Goal: Transaction & Acquisition: Purchase product/service

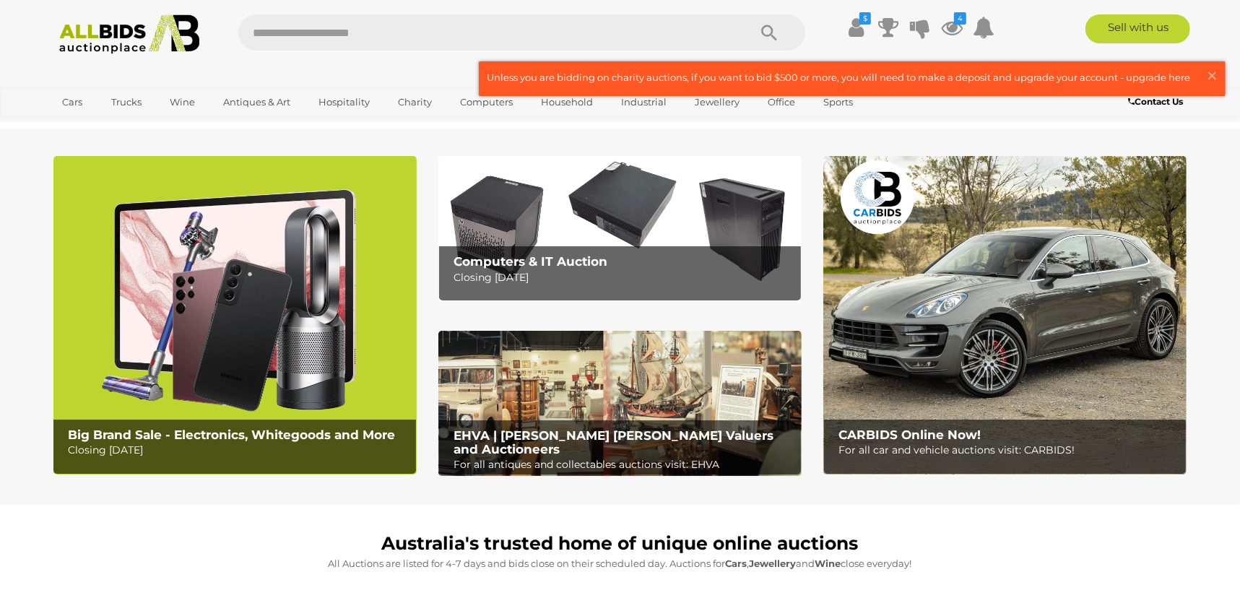
click at [681, 36] on input "text" at bounding box center [485, 32] width 495 height 36
type input "****"
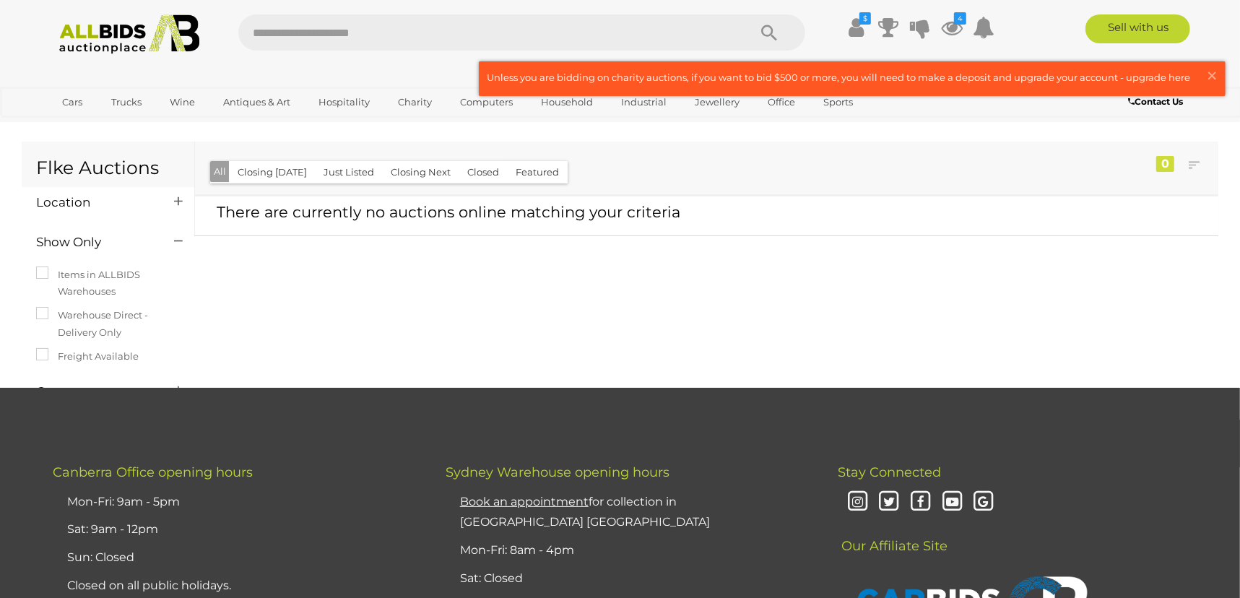
click at [604, 39] on input "text" at bounding box center [485, 32] width 495 height 36
type input "*****"
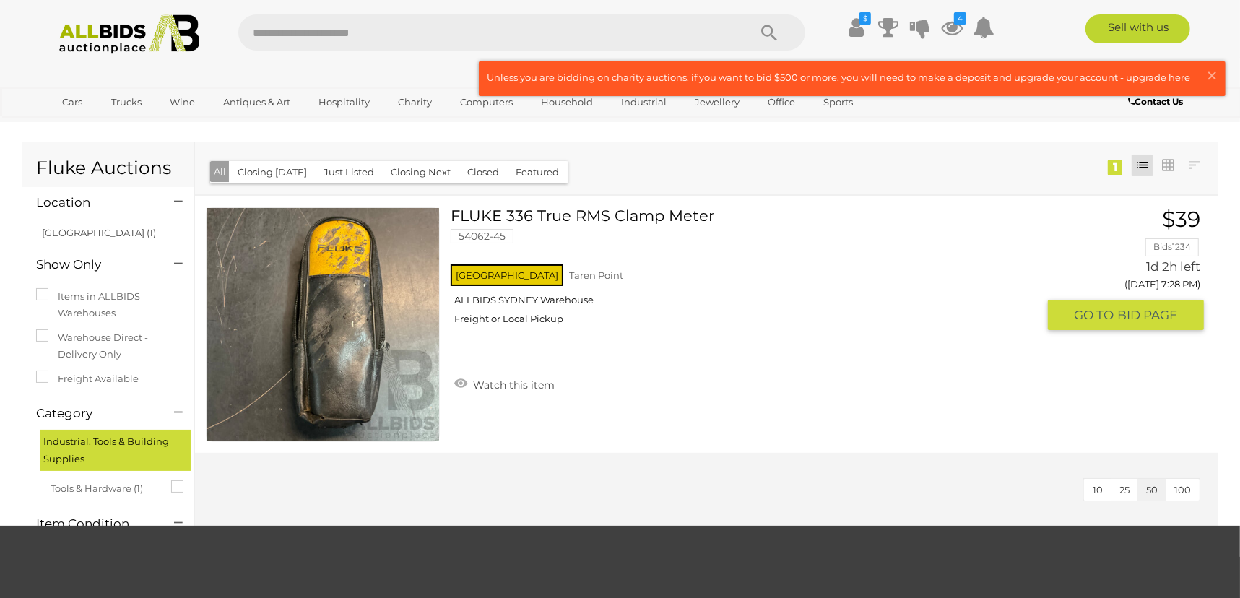
click at [679, 217] on link "FLUKE 336 True RMS Clamp Meter 54062-45 NSW Taren Point ALLBIDS SYDNEY Warehouse" at bounding box center [748, 271] width 575 height 129
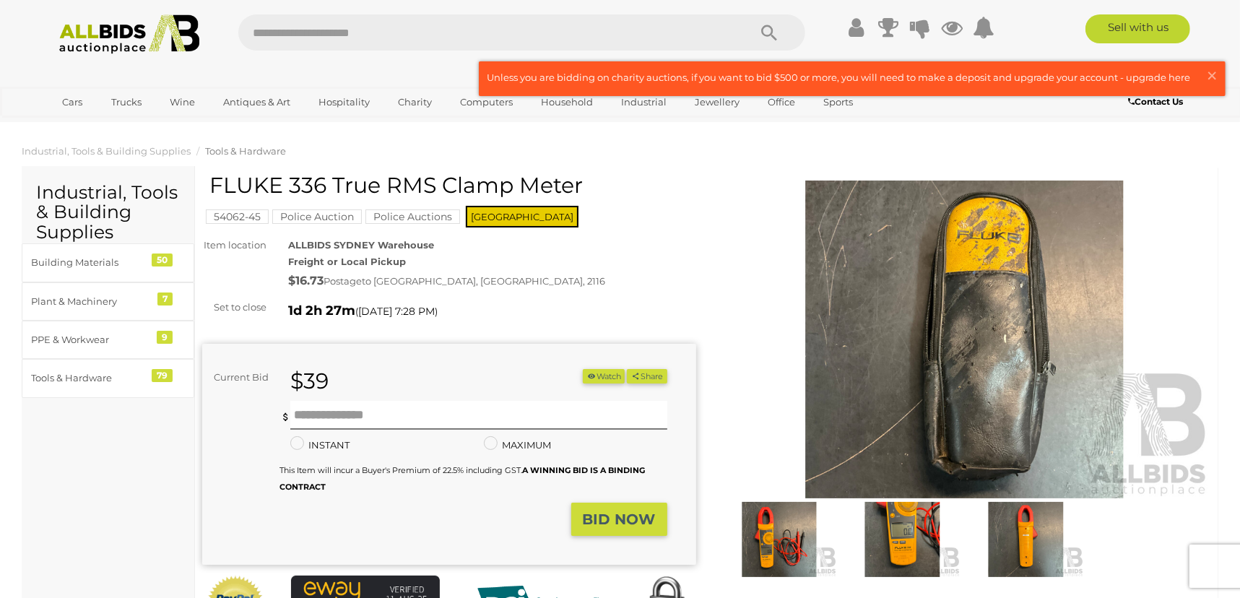
scroll to position [306, 0]
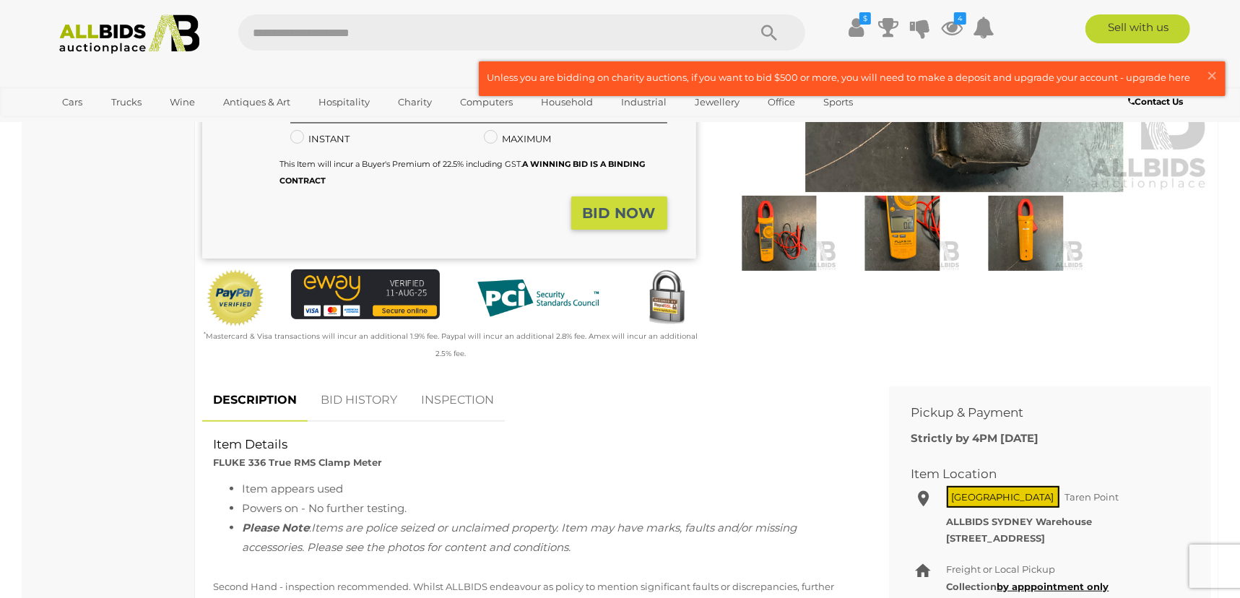
click at [798, 263] on img at bounding box center [779, 233] width 116 height 75
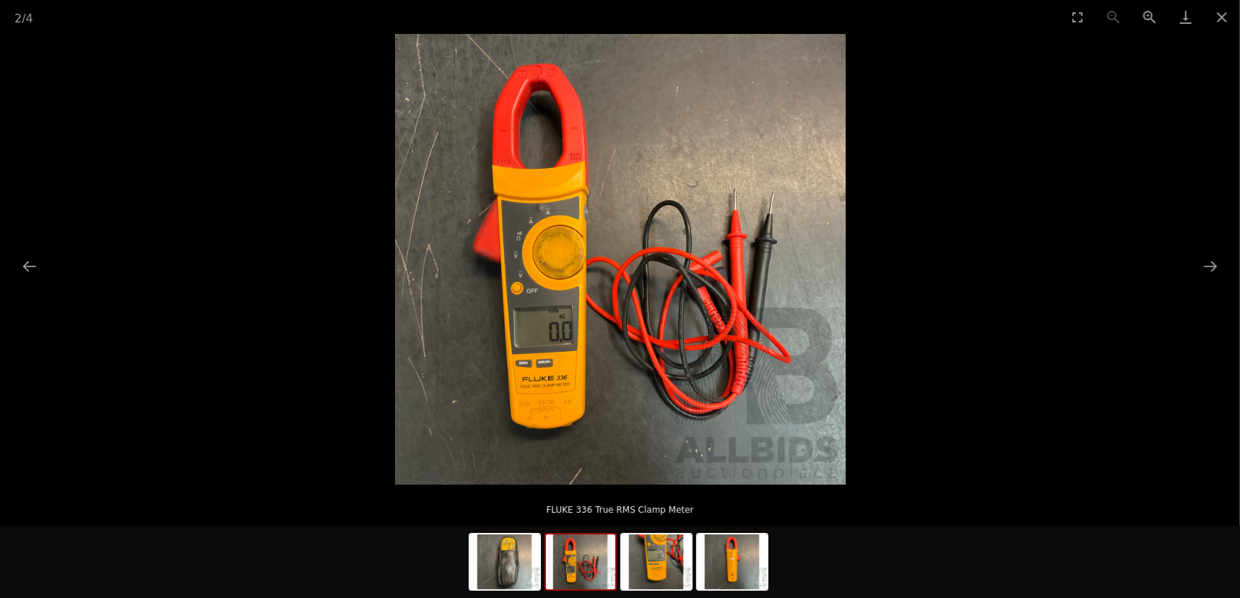
click at [502, 253] on img at bounding box center [620, 259] width 451 height 451
click at [513, 240] on img at bounding box center [620, 259] width 451 height 451
click at [594, 564] on img at bounding box center [580, 561] width 69 height 55
click at [664, 570] on img at bounding box center [656, 561] width 69 height 55
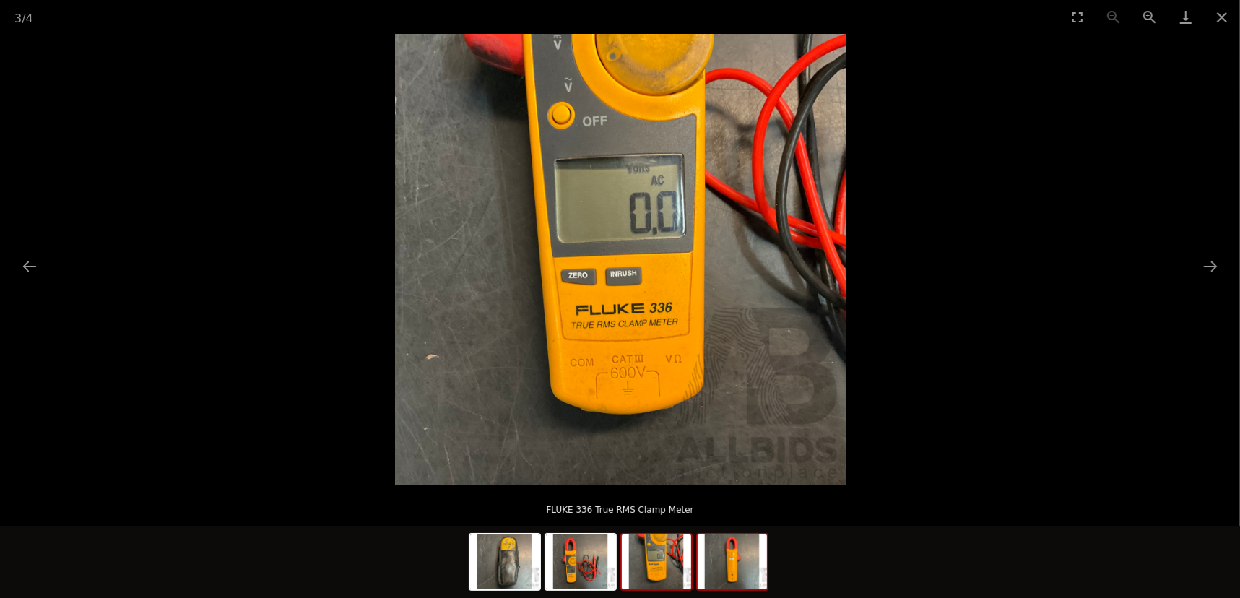
click at [723, 558] on img at bounding box center [731, 561] width 69 height 55
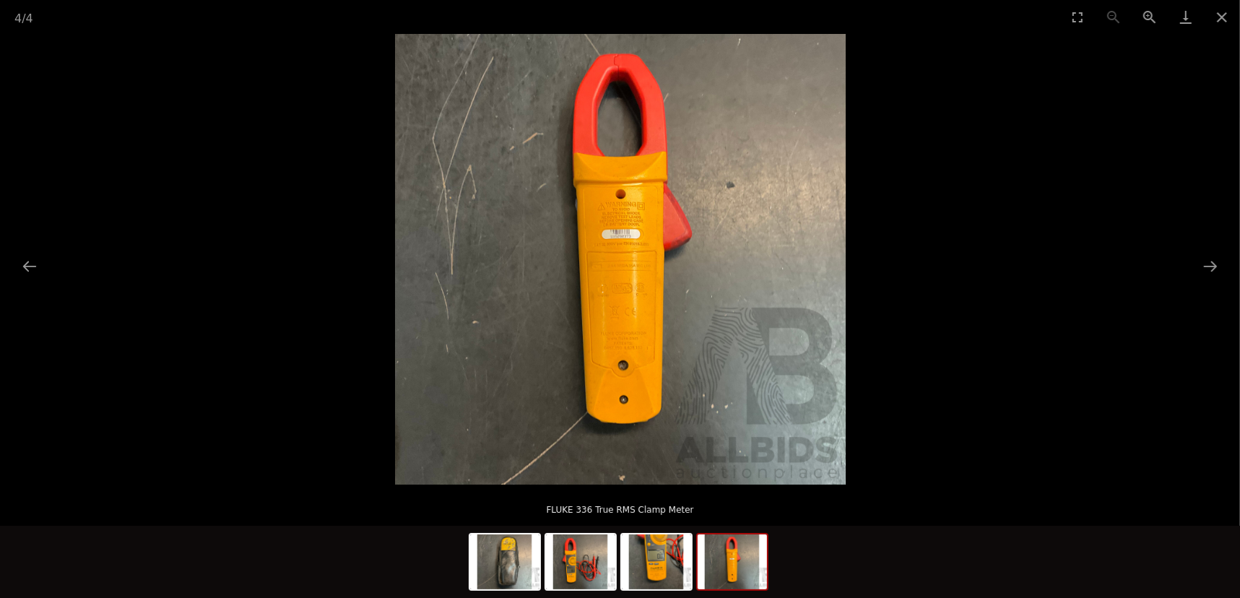
click at [1033, 271] on picture at bounding box center [620, 259] width 1240 height 451
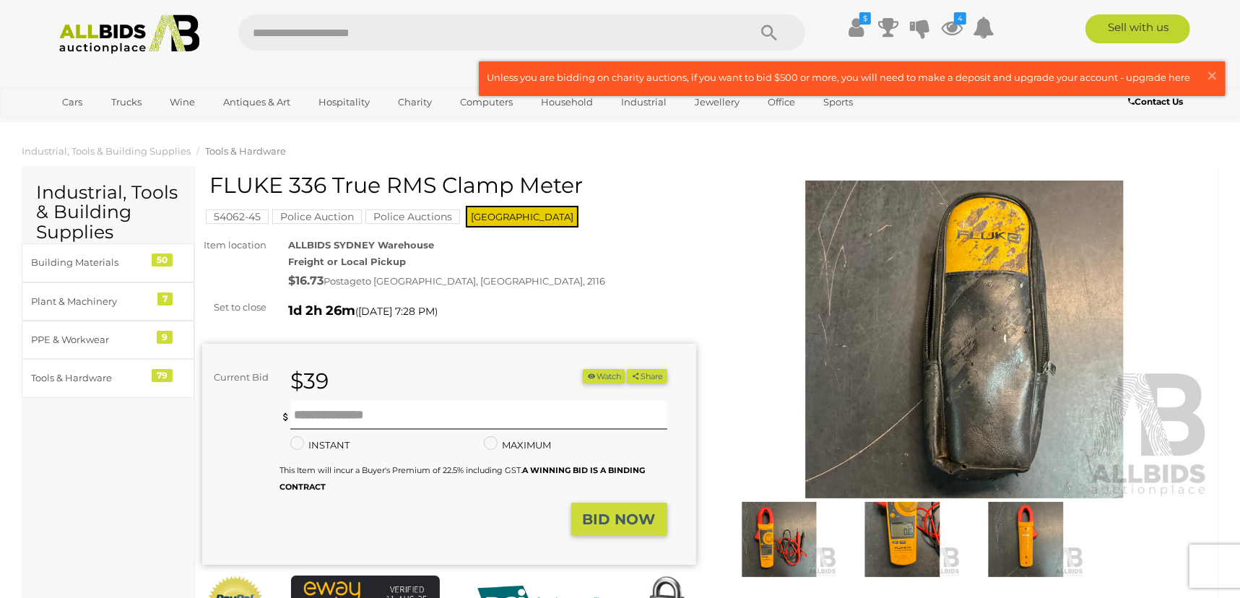
click at [586, 378] on icon "button" at bounding box center [591, 376] width 10 height 8
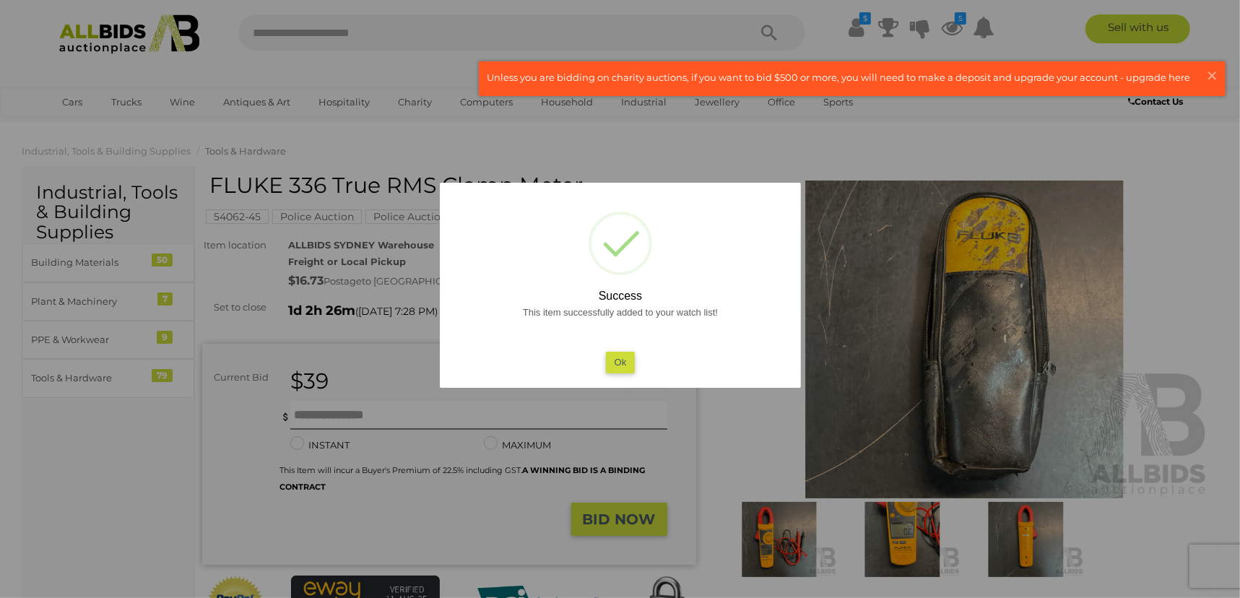
click at [516, 29] on div at bounding box center [620, 299] width 1240 height 598
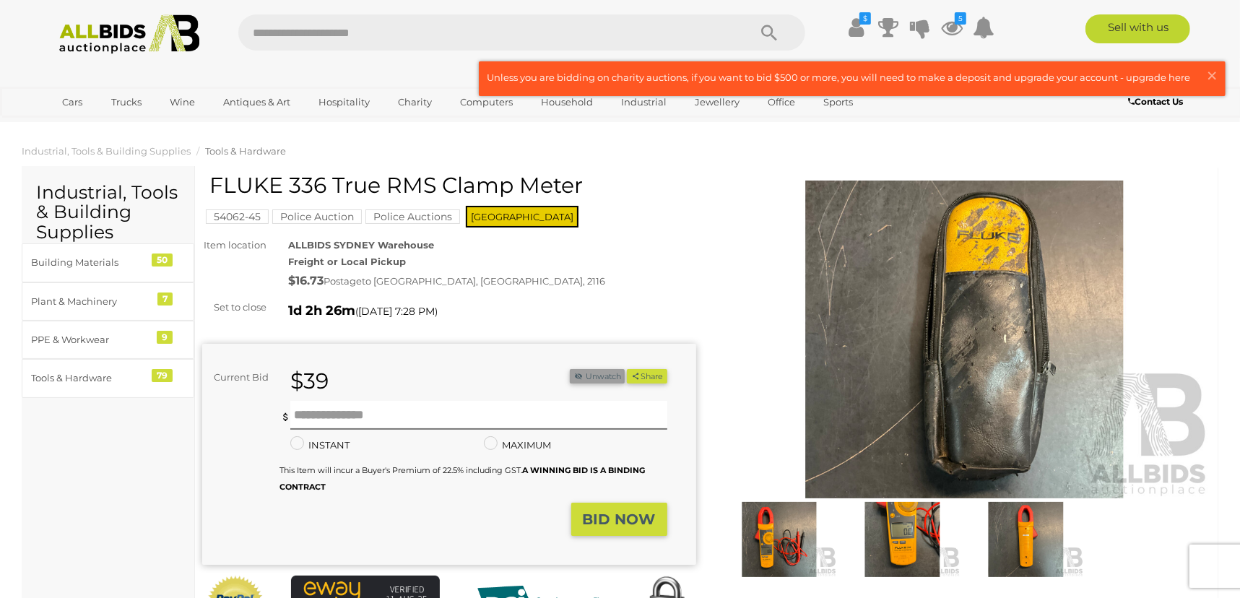
click at [516, 29] on input "text" at bounding box center [485, 32] width 495 height 36
type input "******"
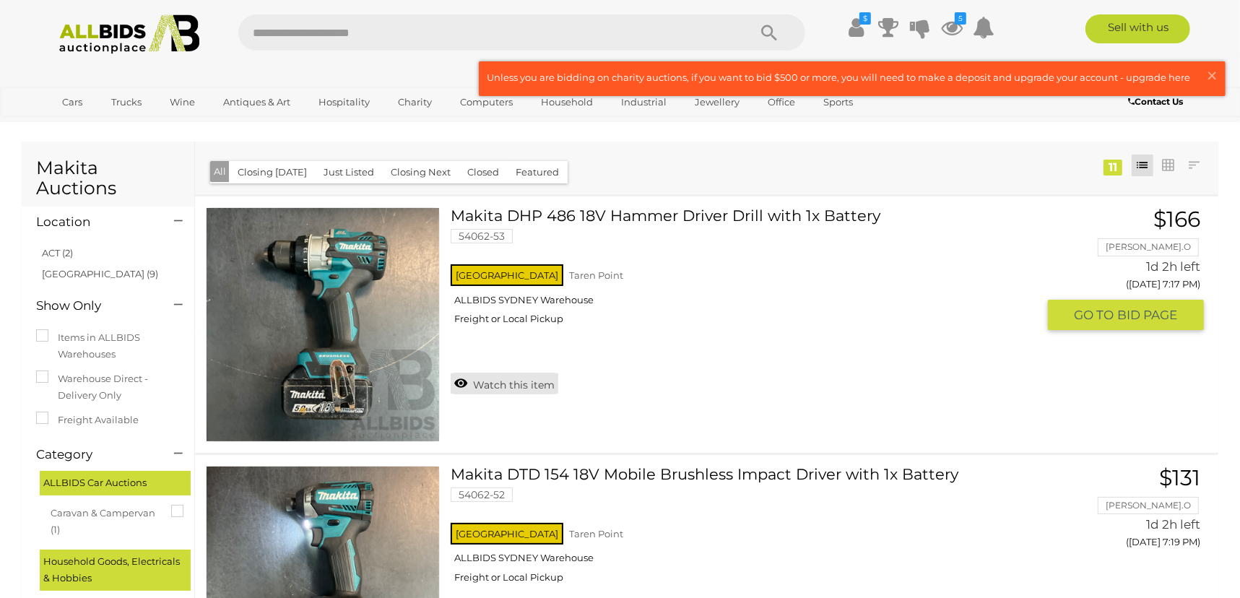
click at [502, 386] on link "Watch this item" at bounding box center [505, 384] width 108 height 22
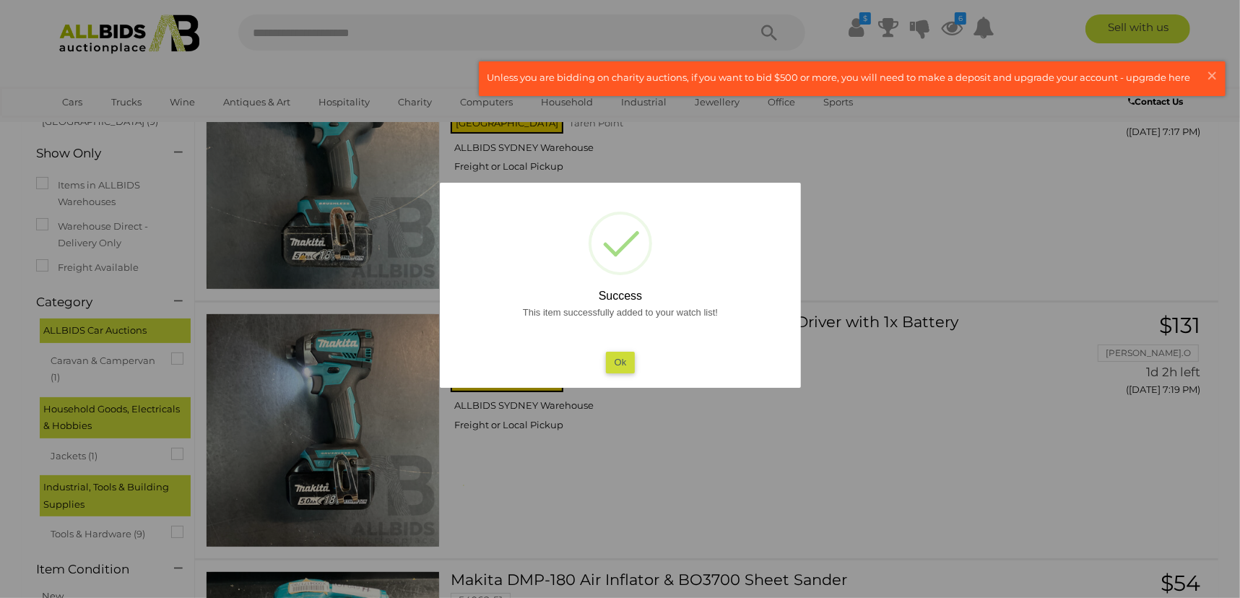
click at [618, 363] on button "Ok" at bounding box center [620, 362] width 30 height 21
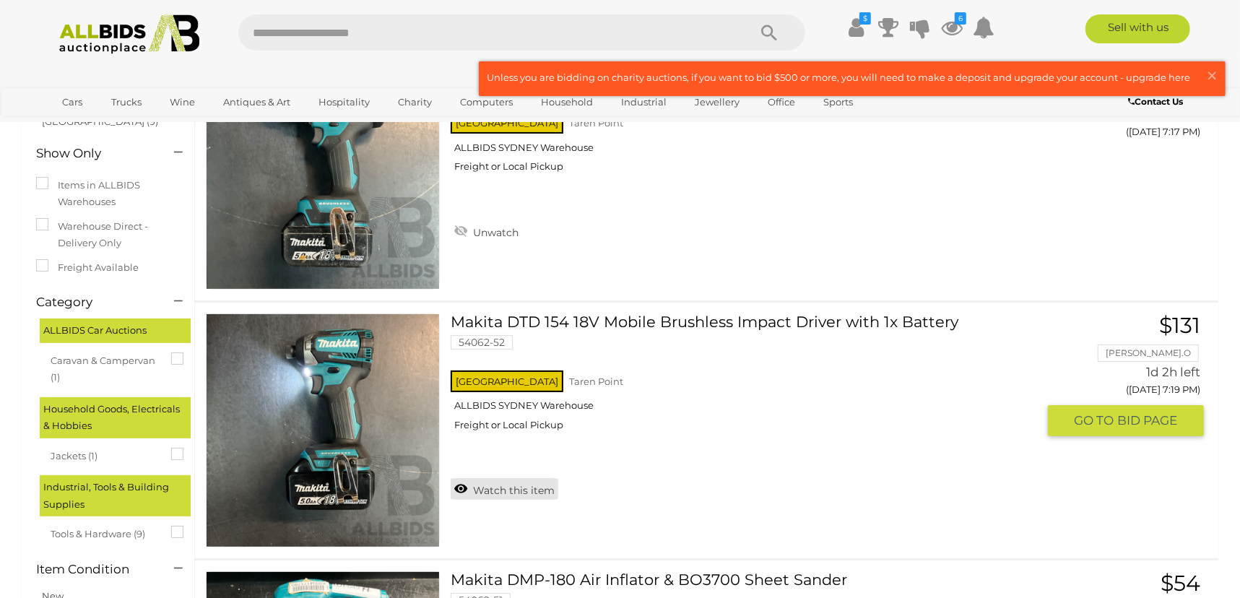
click at [510, 486] on link "Watch this item" at bounding box center [505, 489] width 108 height 22
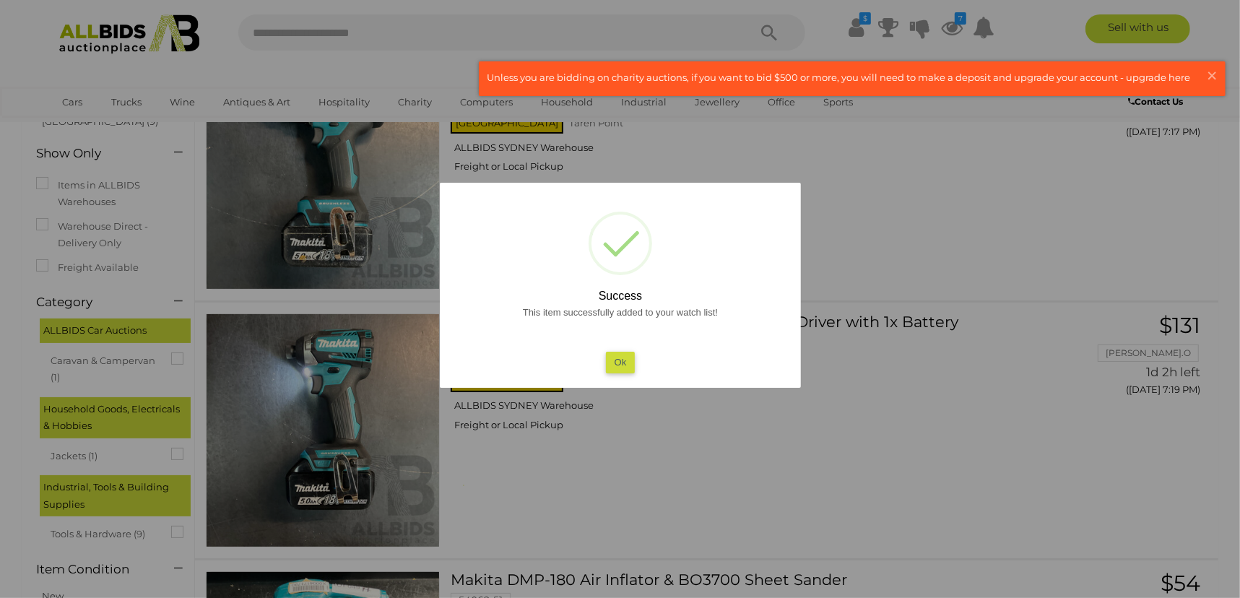
click at [624, 361] on button "Ok" at bounding box center [620, 362] width 30 height 21
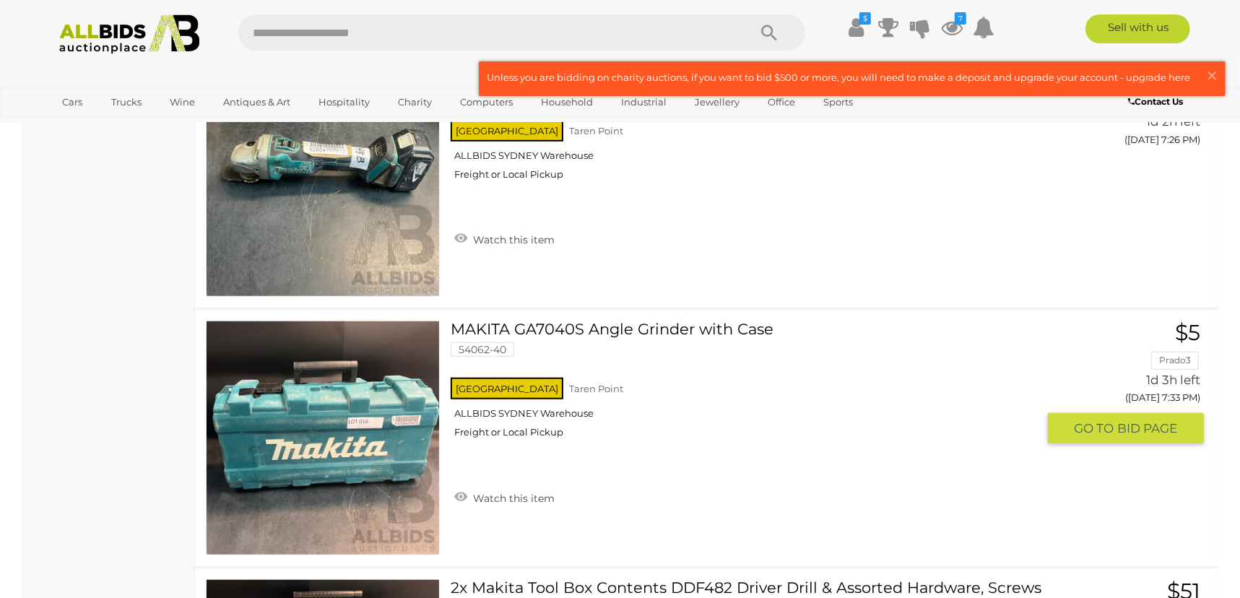
scroll to position [765, 0]
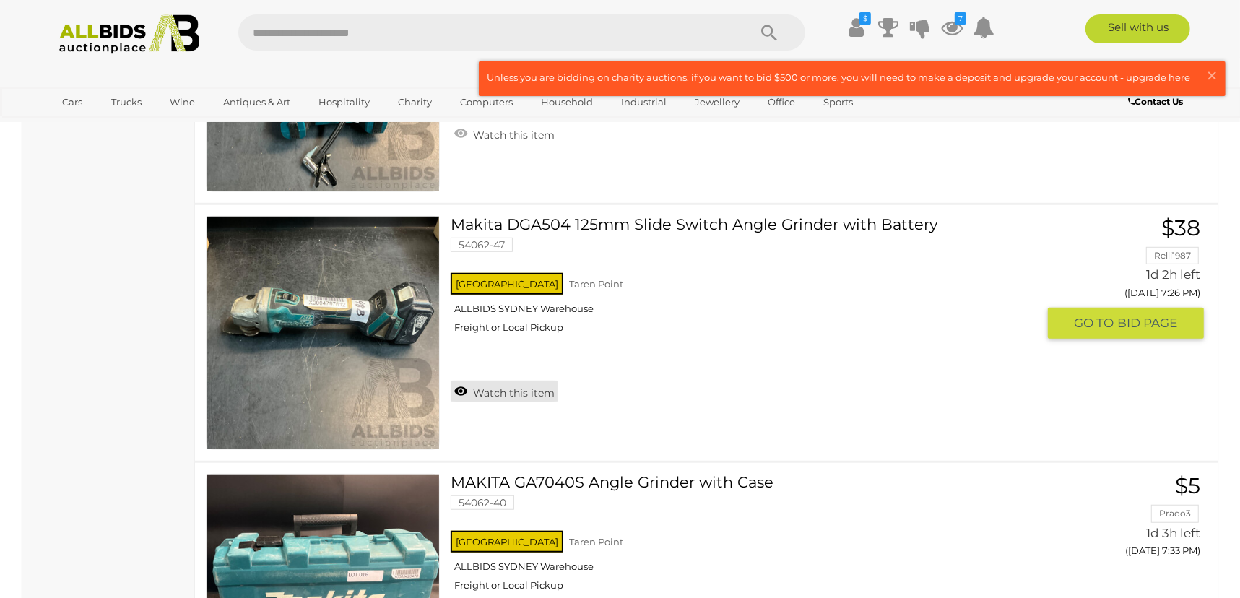
click at [547, 396] on link "Watch this item" at bounding box center [505, 392] width 108 height 22
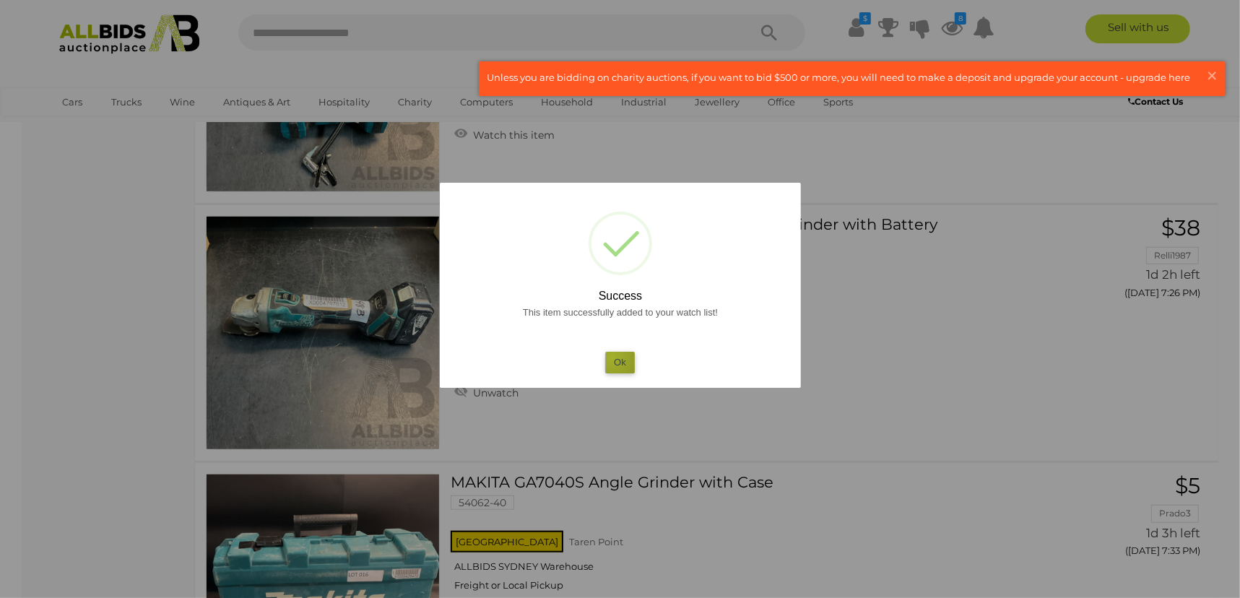
click at [613, 357] on button "Ok" at bounding box center [620, 362] width 30 height 21
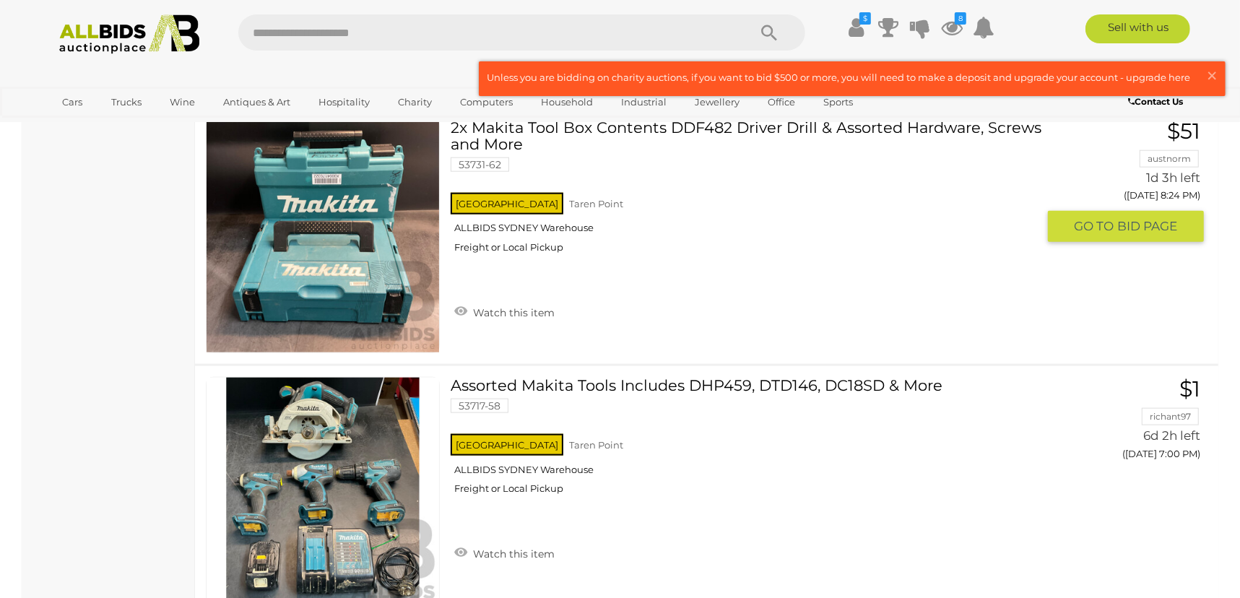
scroll to position [1531, 0]
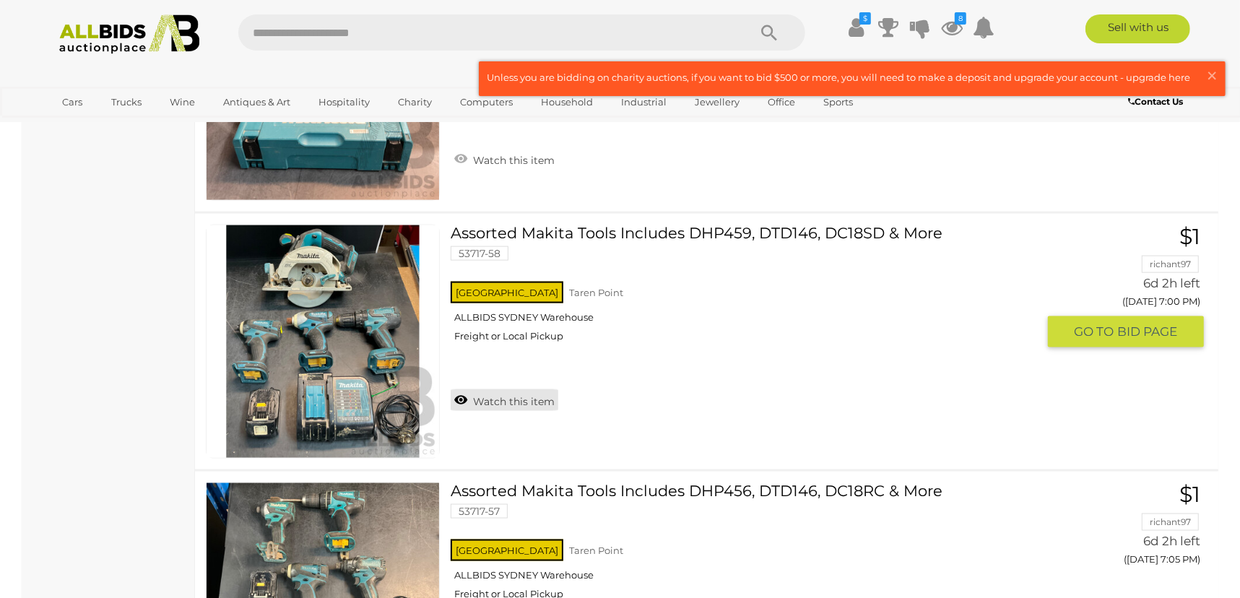
click at [531, 399] on link "Watch this item" at bounding box center [505, 400] width 108 height 22
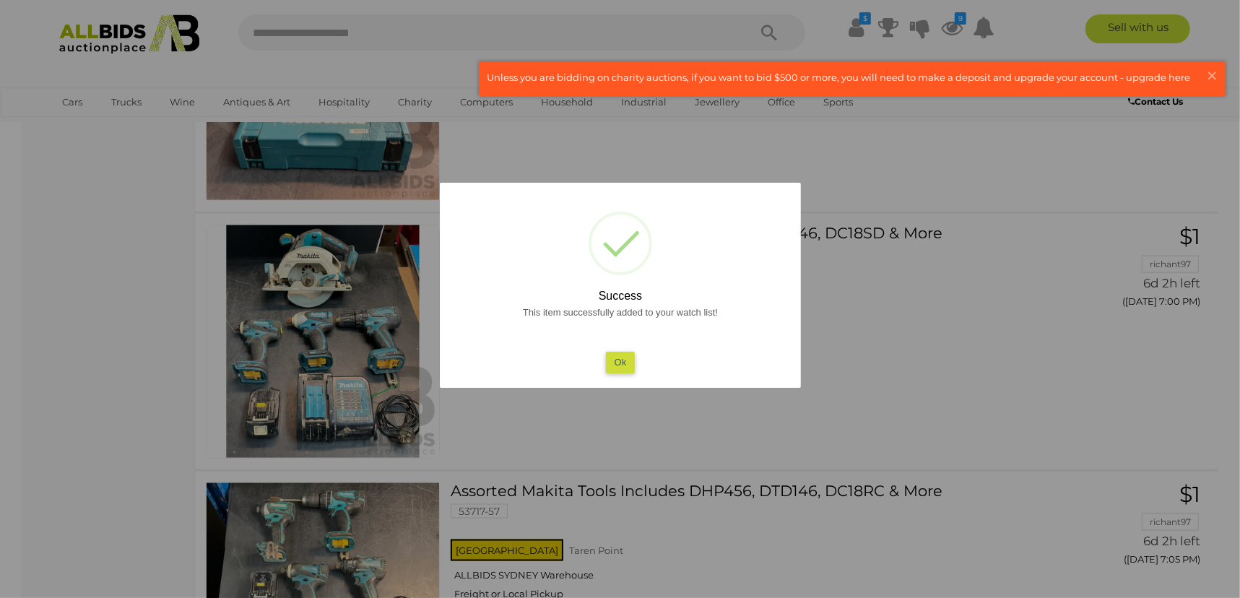
click at [613, 361] on button "Ok" at bounding box center [620, 362] width 30 height 21
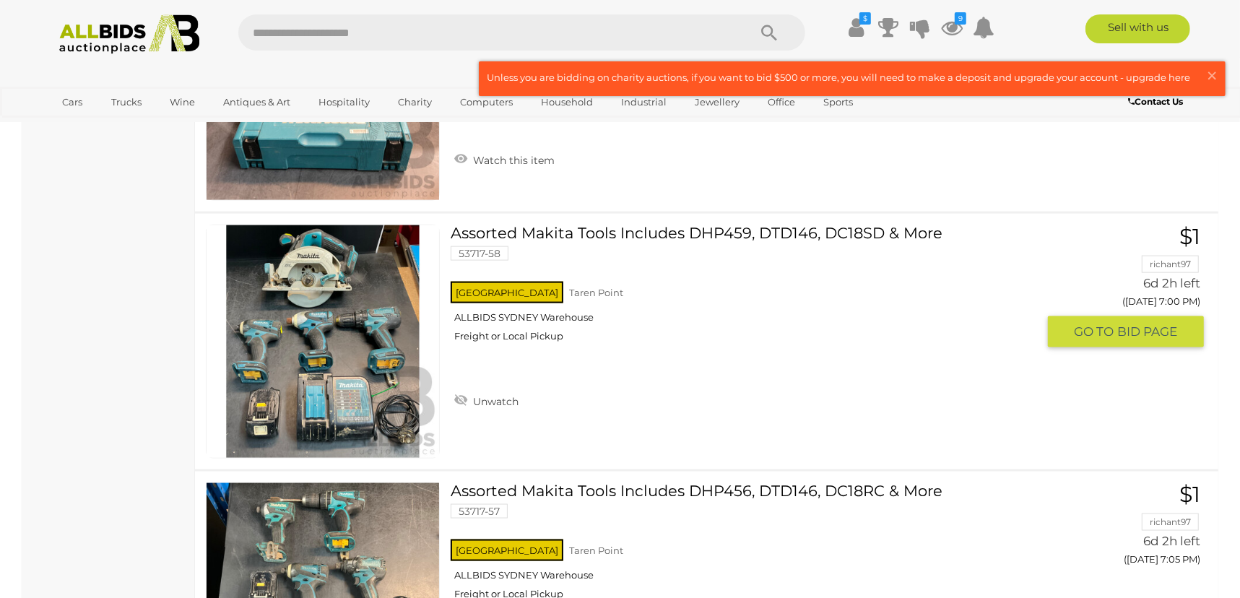
scroll to position [1685, 0]
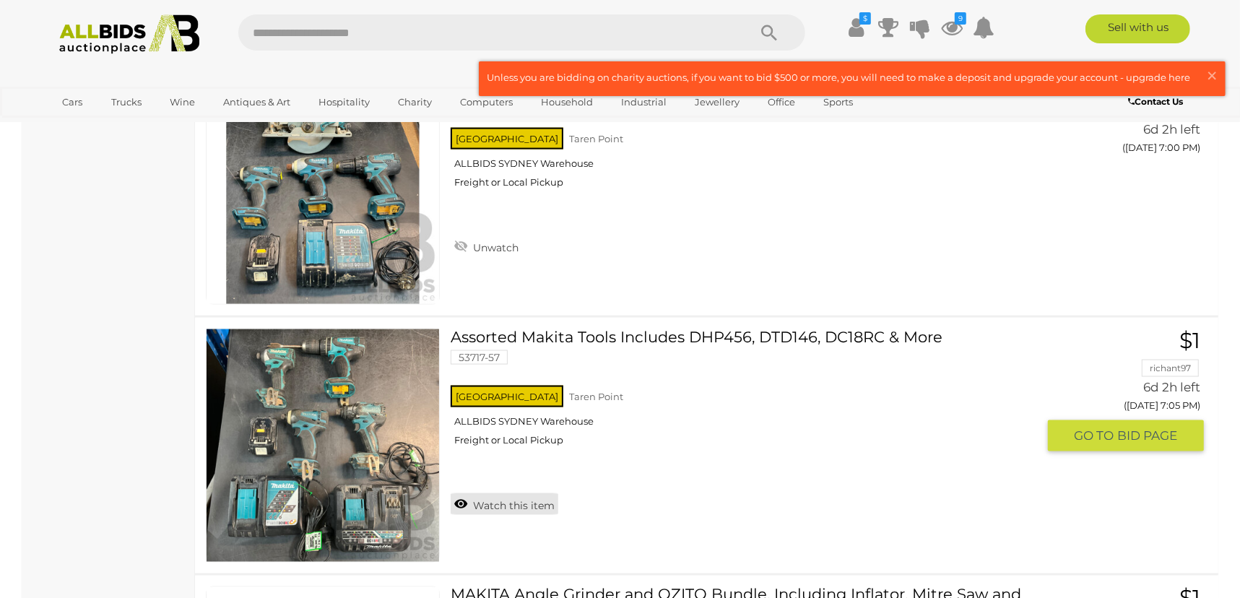
click at [542, 503] on link "Watch this item" at bounding box center [505, 504] width 108 height 22
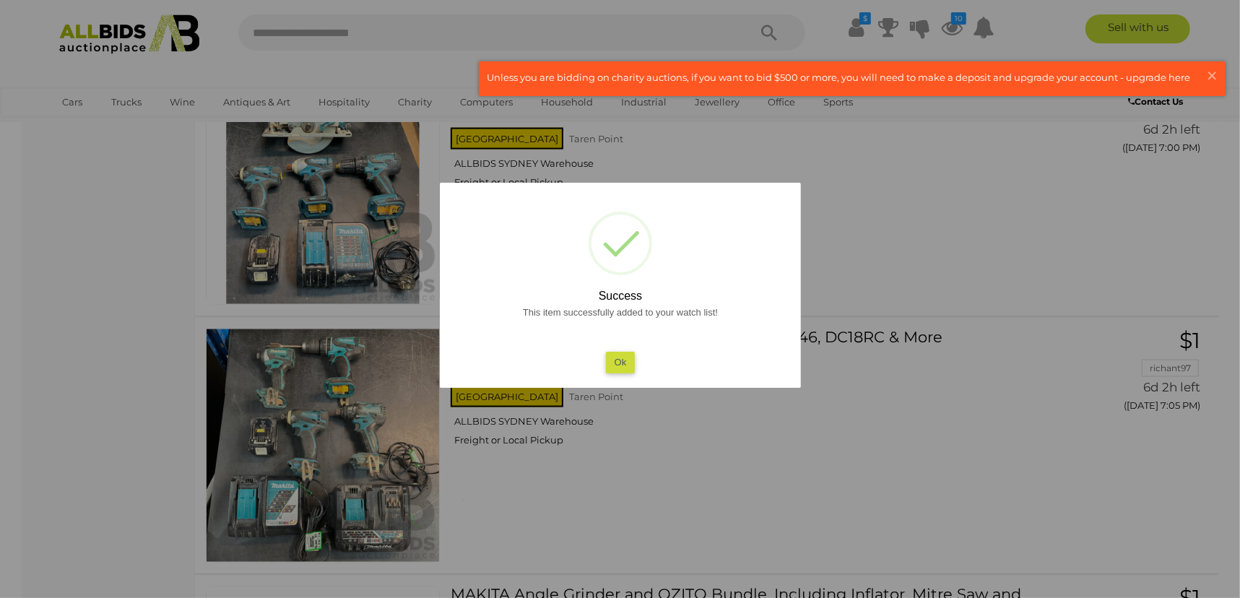
click at [560, 473] on div at bounding box center [620, 299] width 1240 height 598
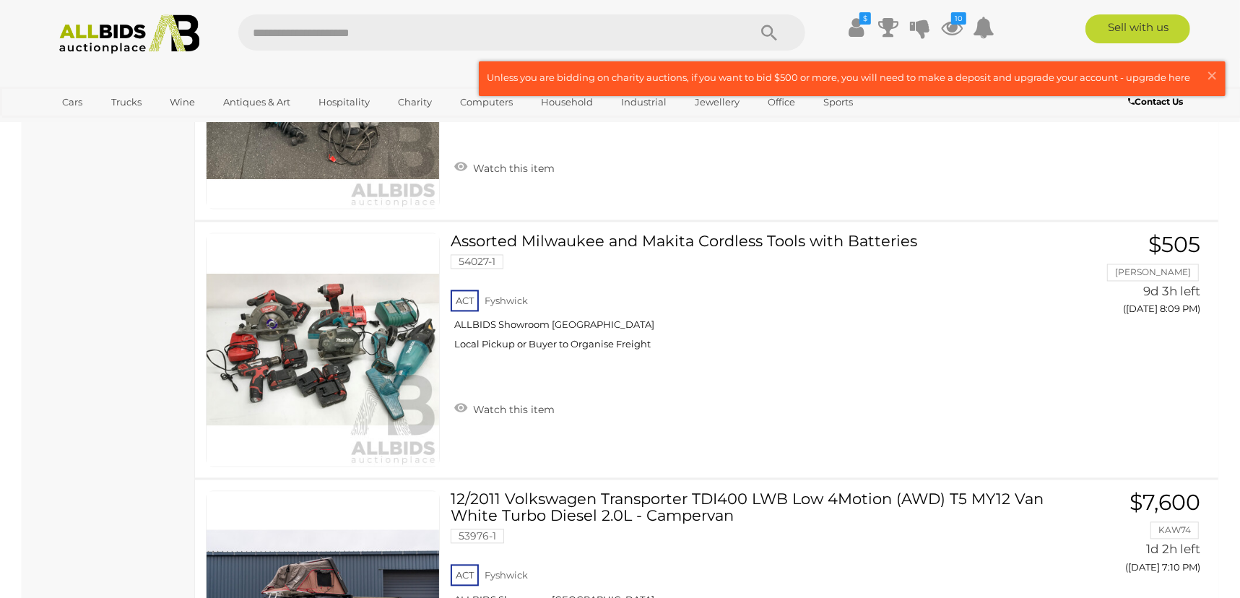
scroll to position [2604, 0]
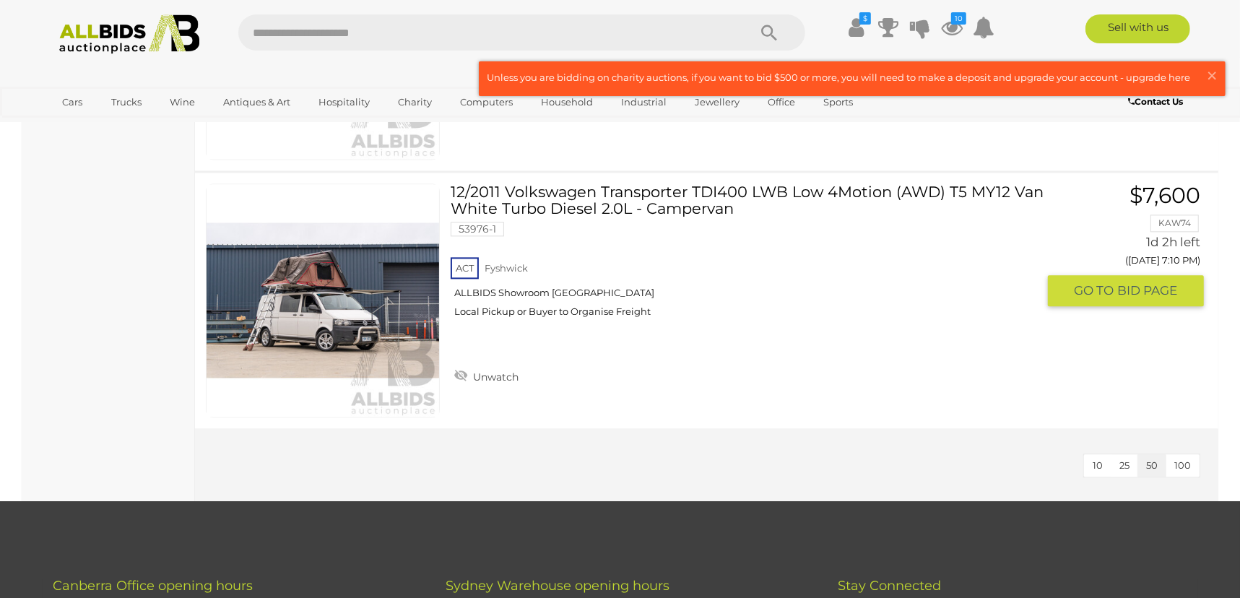
click at [838, 186] on link "12/2011 Volkswagen Transporter TDI400 LWB Low 4Motion (AWD) T5 MY12 Van White T…" at bounding box center [748, 255] width 575 height 145
